Goal: Information Seeking & Learning: Learn about a topic

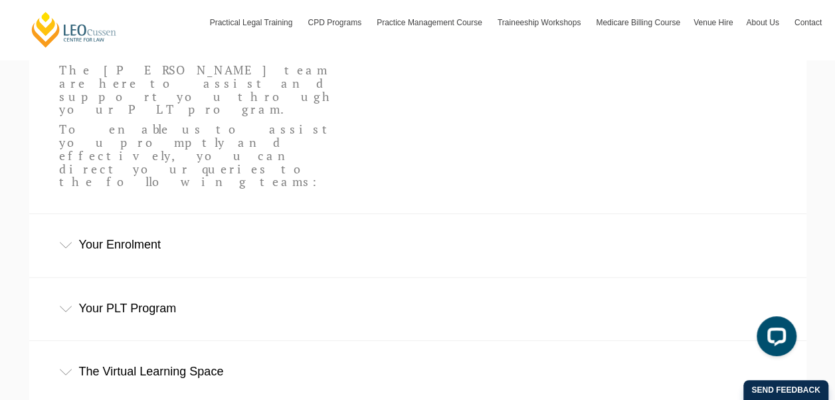
scroll to position [385, 0]
click at [113, 212] on div "Your Enrolment" at bounding box center [417, 243] width 777 height 62
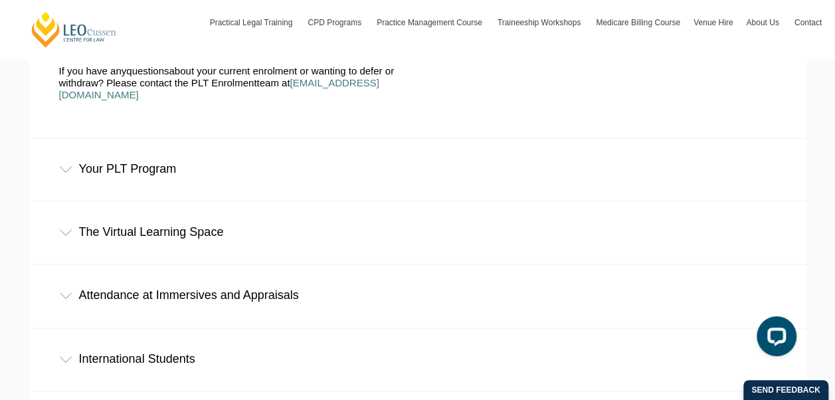
scroll to position [559, 0]
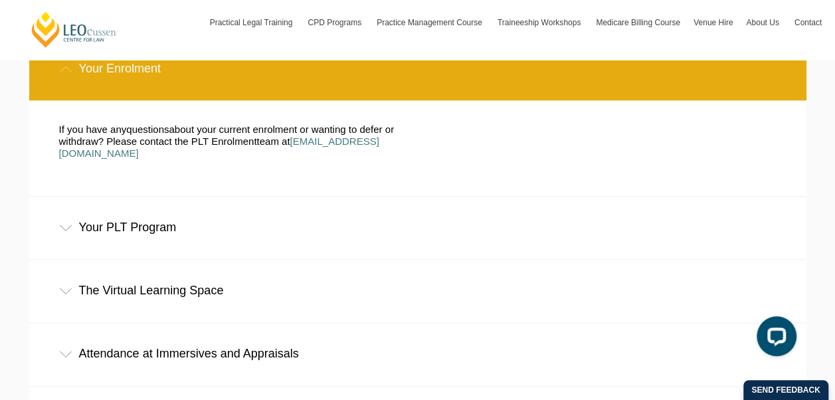
click at [78, 197] on div "Your PLT Program" at bounding box center [417, 228] width 777 height 62
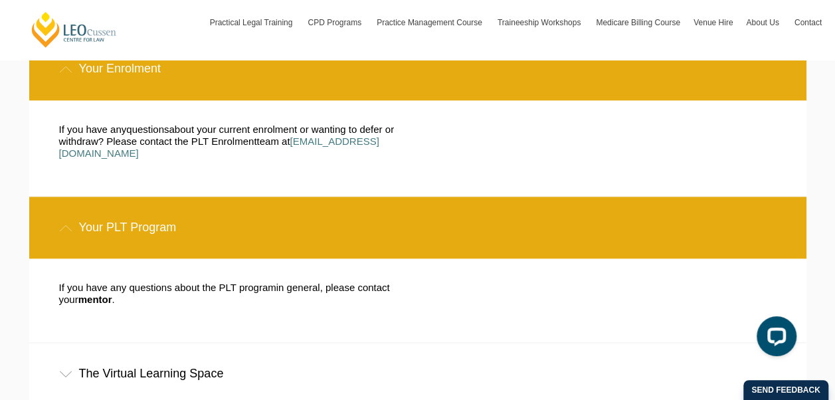
click at [78, 197] on div "Your PLT Program" at bounding box center [417, 228] width 777 height 62
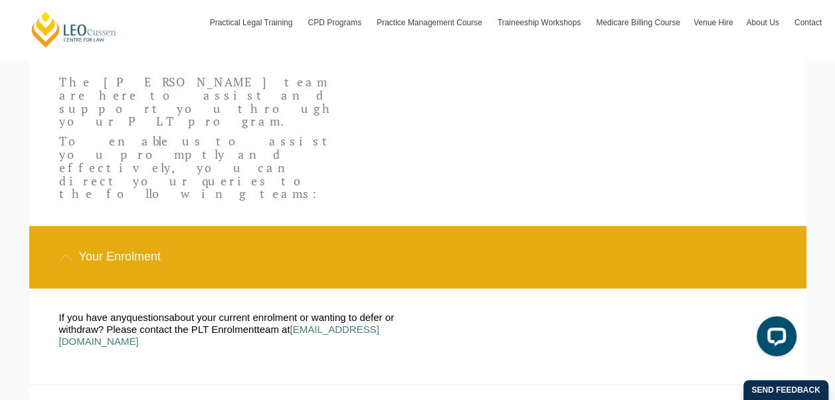
scroll to position [483, 0]
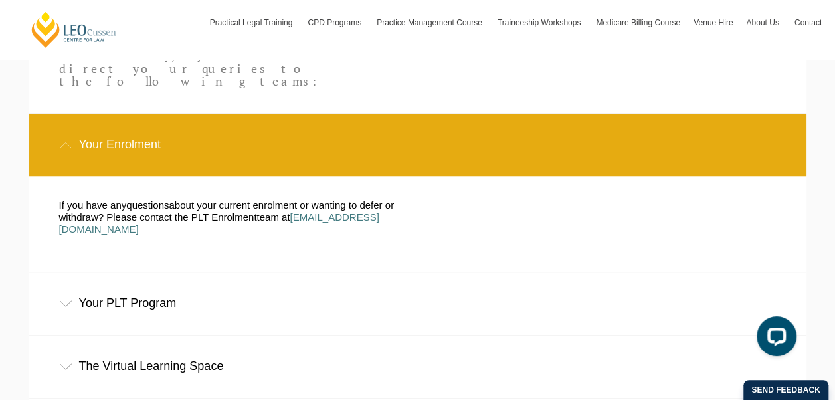
click at [177, 272] on div "Your PLT Program" at bounding box center [417, 303] width 777 height 62
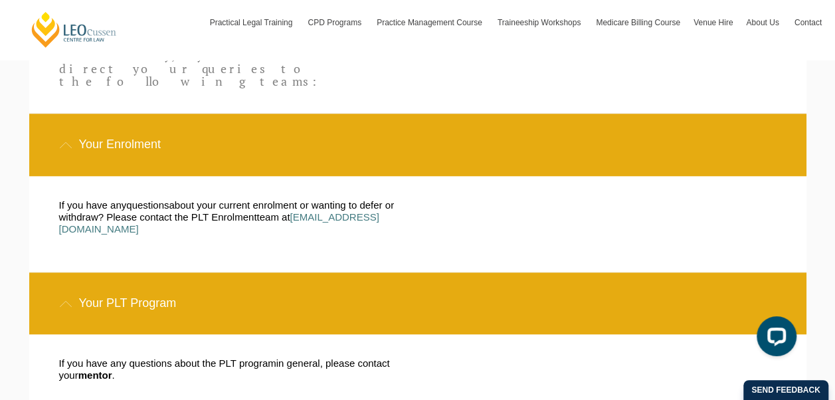
click at [177, 272] on div "Your PLT Program" at bounding box center [417, 303] width 777 height 62
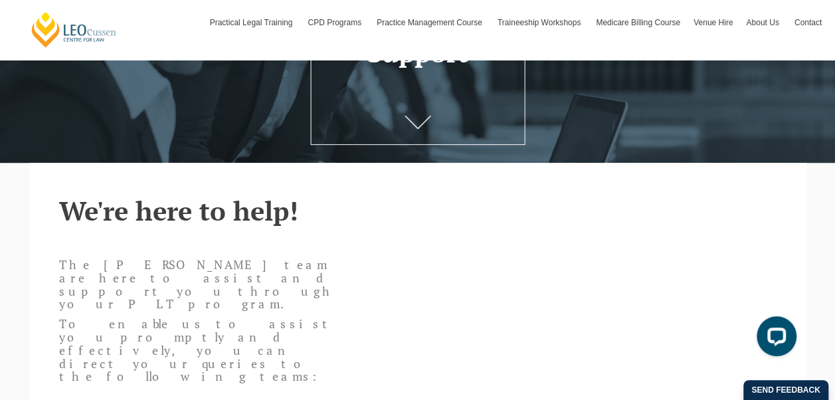
scroll to position [189, 0]
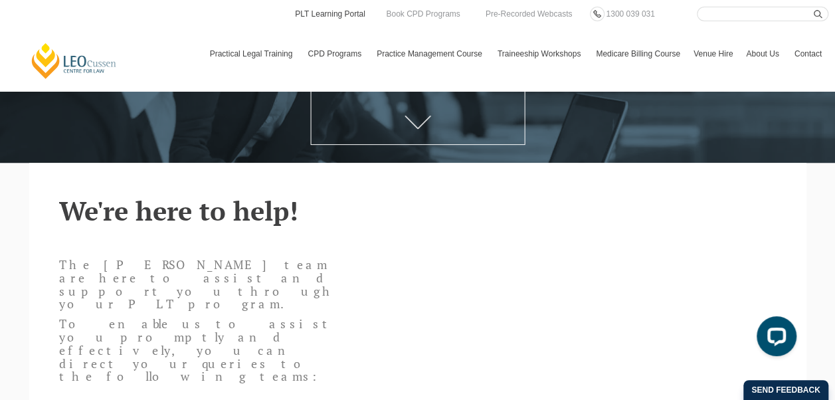
click at [345, 16] on link "PLT Learning Portal" at bounding box center [329, 14] width 73 height 15
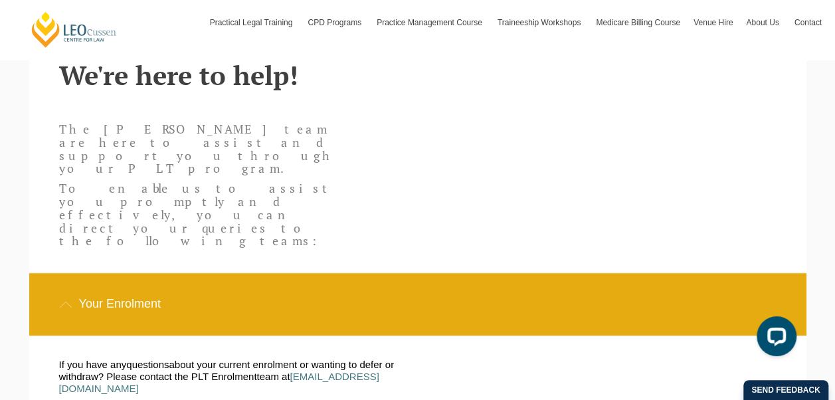
scroll to position [503, 0]
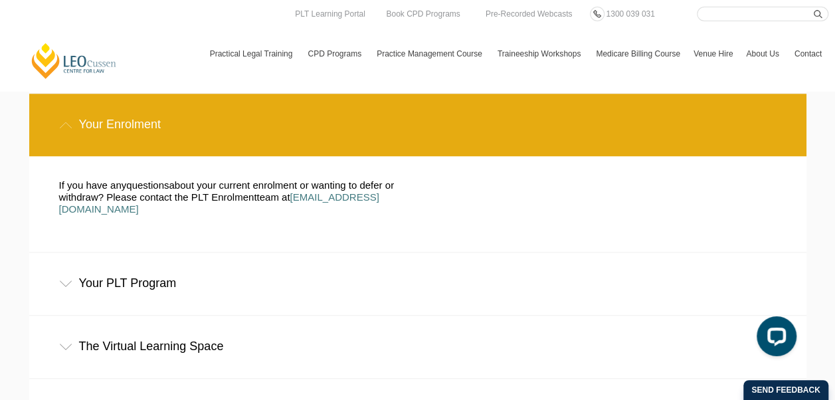
click at [98, 64] on link "[PERSON_NAME] Centre for Law" at bounding box center [74, 61] width 88 height 38
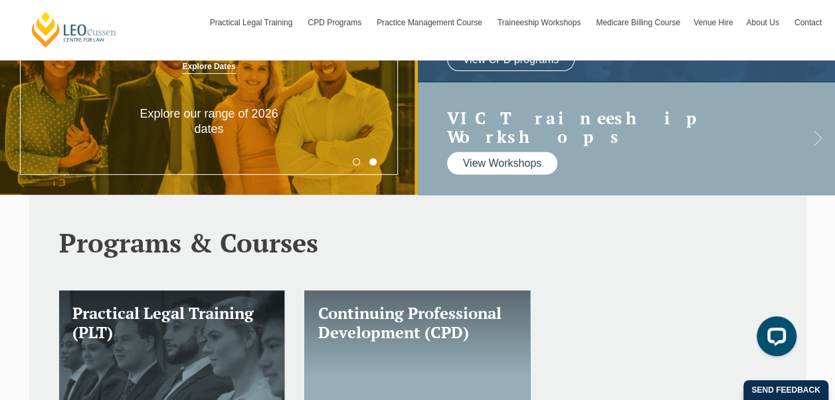
scroll to position [382, 0]
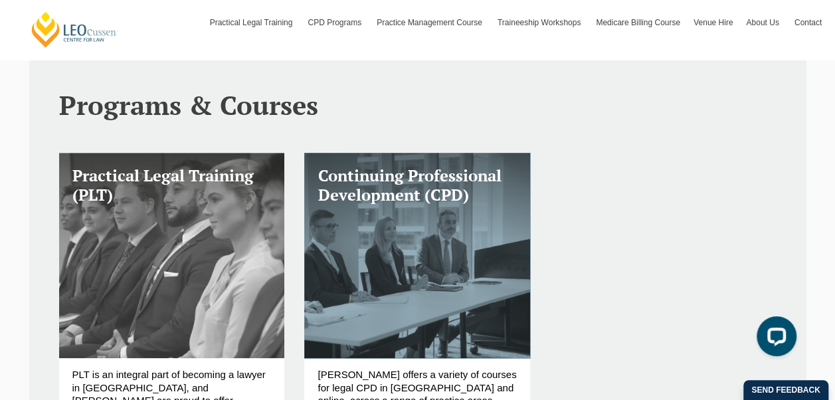
click at [222, 258] on link "Practical Legal Training (PLT)" at bounding box center [172, 255] width 226 height 205
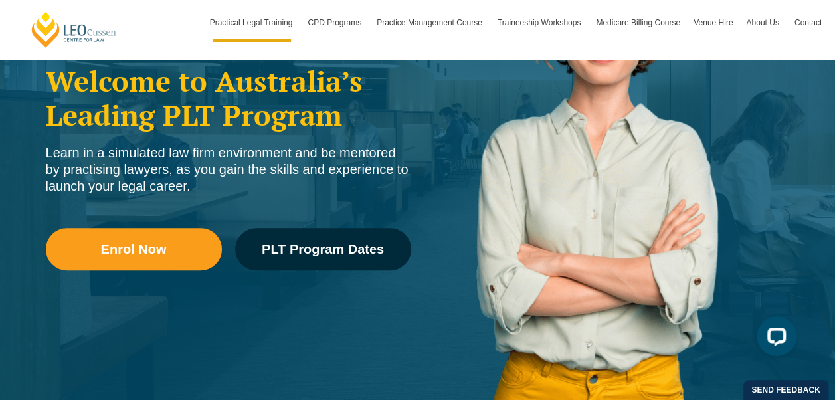
scroll to position [327, 0]
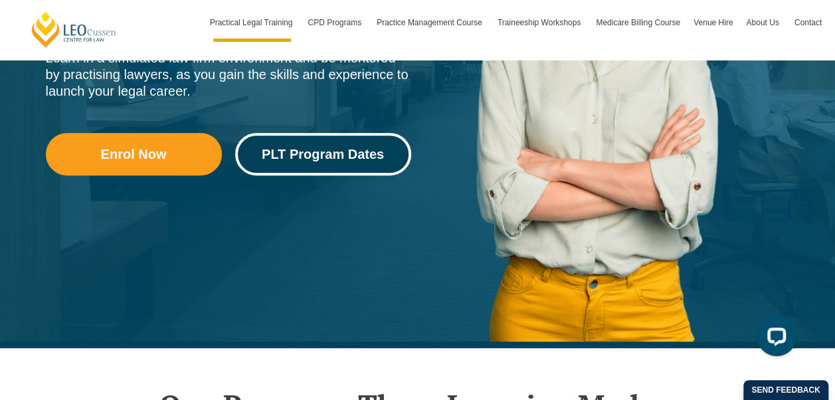
click at [313, 145] on link "PLT Program Dates" at bounding box center [323, 154] width 176 height 42
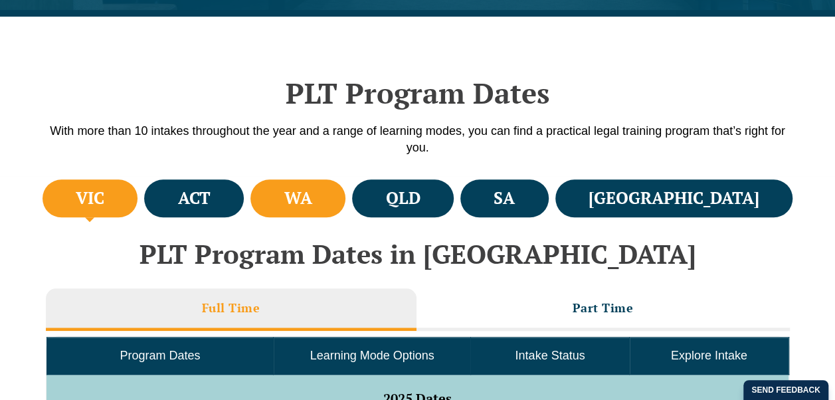
scroll to position [379, 0]
click at [312, 207] on h4 "WA" at bounding box center [298, 198] width 28 height 22
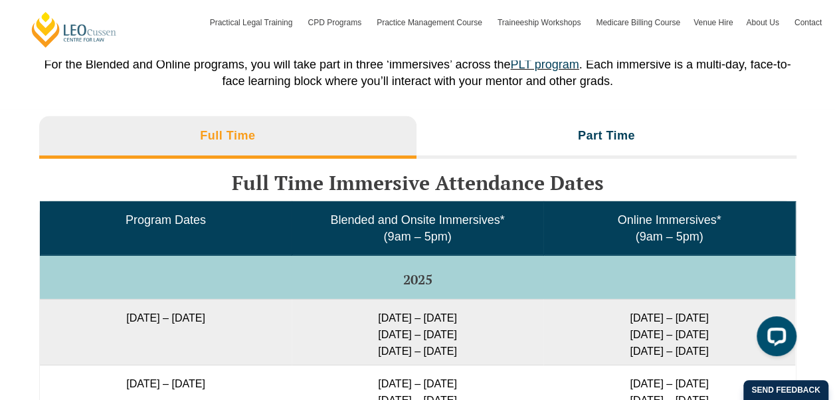
scroll to position [2068, 0]
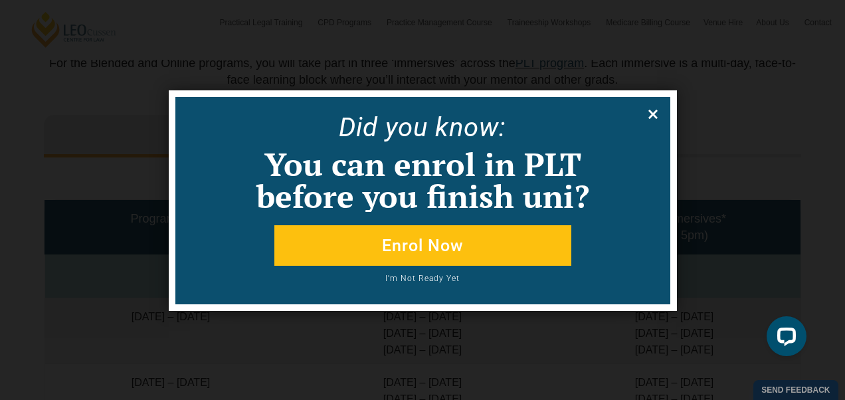
click at [655, 109] on icon at bounding box center [652, 114] width 15 height 15
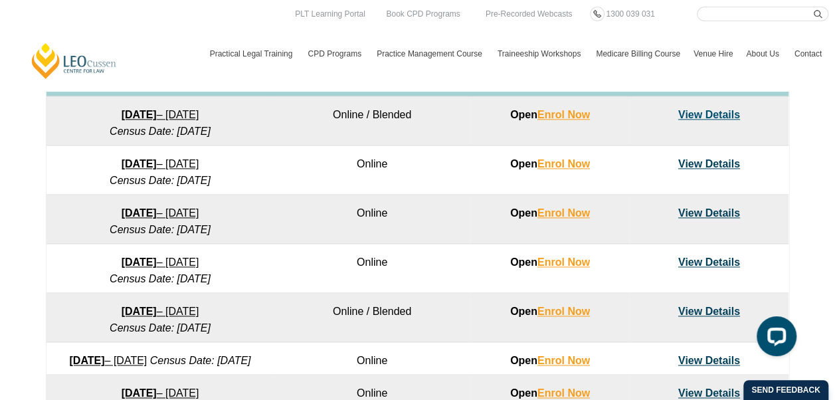
scroll to position [503, 0]
